Goal: Find specific page/section: Find specific page/section

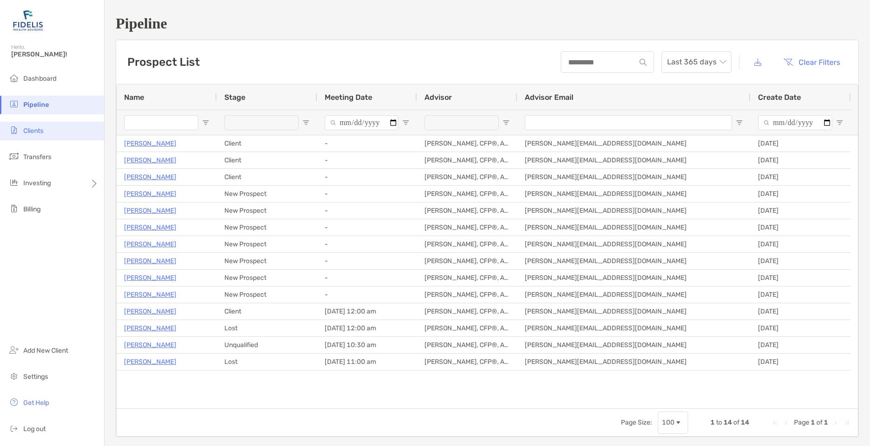
click at [31, 130] on span "Clients" at bounding box center [33, 131] width 20 height 8
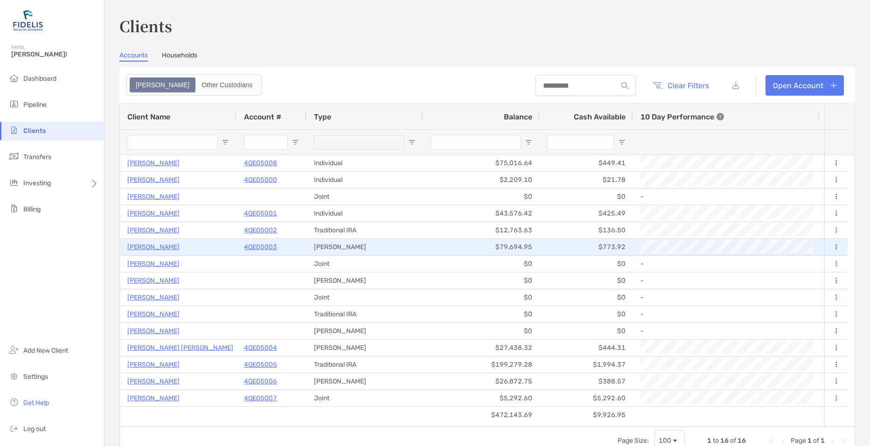
click at [161, 244] on p "[PERSON_NAME]" at bounding box center [153, 247] width 52 height 12
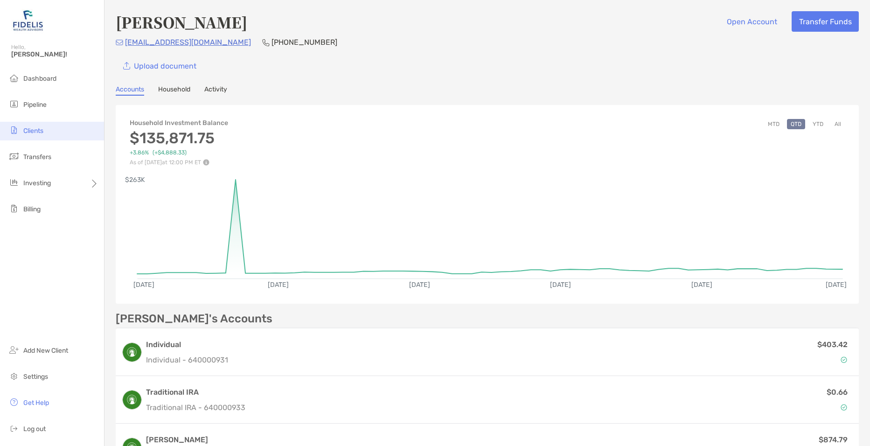
click at [39, 129] on span "Clients" at bounding box center [33, 131] width 20 height 8
